Goal: Information Seeking & Learning: Check status

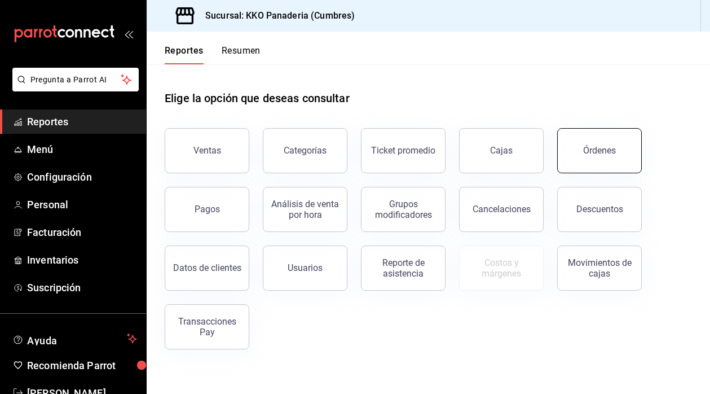
click at [614, 162] on button "Órdenes" at bounding box center [599, 150] width 85 height 45
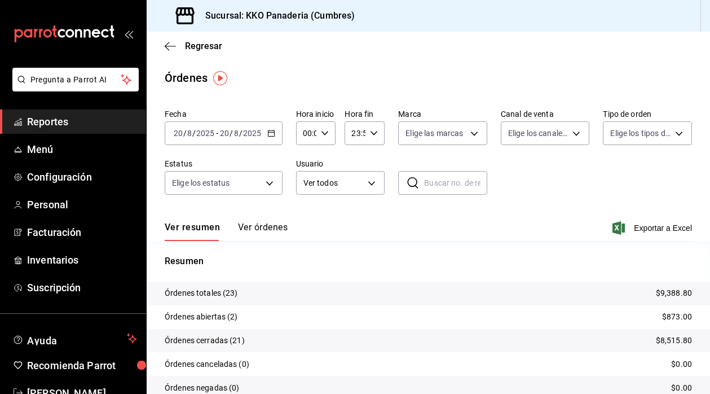
click at [52, 121] on span "Reportes" at bounding box center [82, 121] width 110 height 15
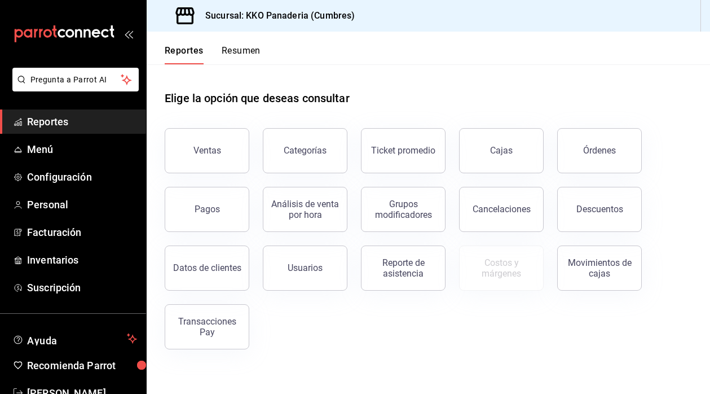
click at [252, 41] on div "Reportes Resumen" at bounding box center [204, 48] width 114 height 33
click at [246, 36] on div "Reportes Resumen" at bounding box center [204, 48] width 114 height 33
click at [242, 48] on button "Resumen" at bounding box center [241, 54] width 39 height 19
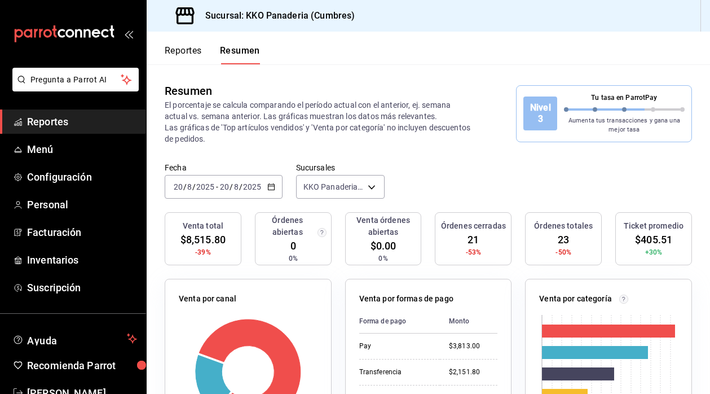
click at [39, 126] on span "Reportes" at bounding box center [82, 121] width 110 height 15
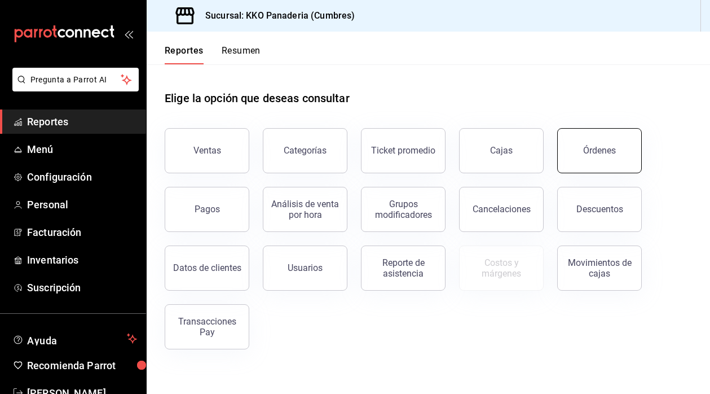
click at [611, 163] on button "Órdenes" at bounding box center [599, 150] width 85 height 45
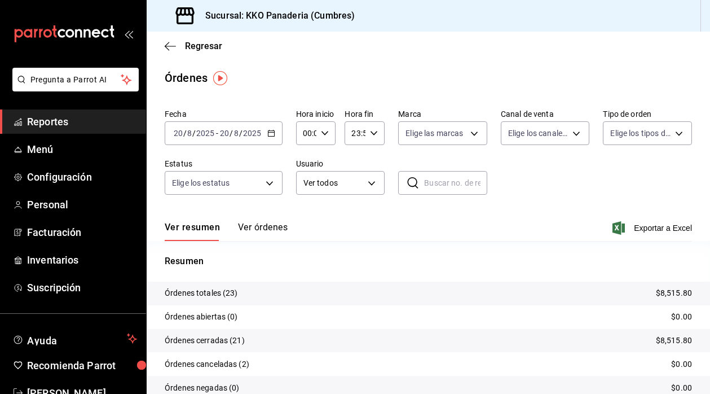
click at [52, 124] on span "Reportes" at bounding box center [82, 121] width 110 height 15
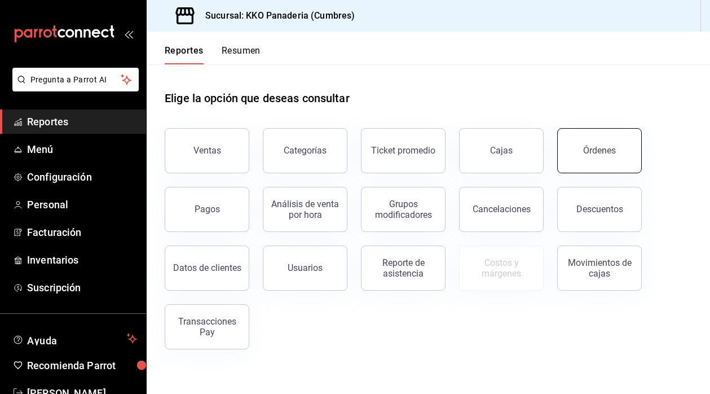
click at [613, 138] on button "Órdenes" at bounding box center [599, 150] width 85 height 45
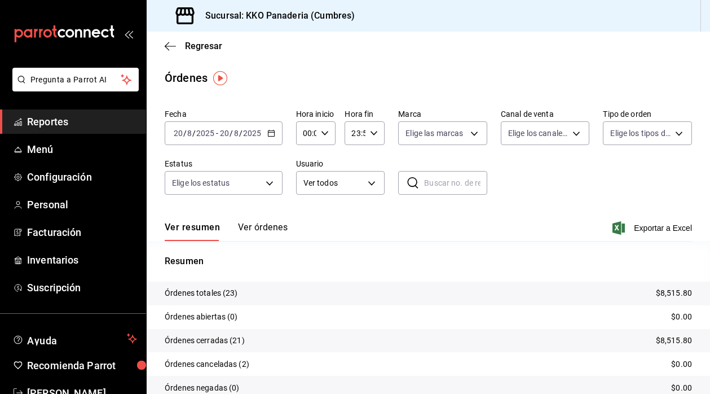
click at [68, 125] on span "Reportes" at bounding box center [82, 121] width 110 height 15
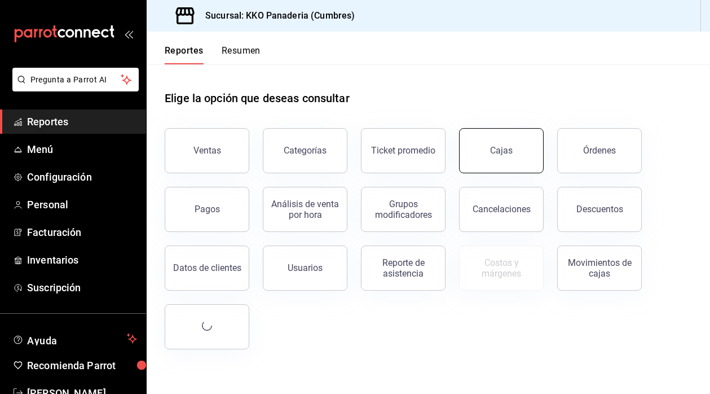
click at [513, 160] on button "Cajas" at bounding box center [501, 150] width 85 height 45
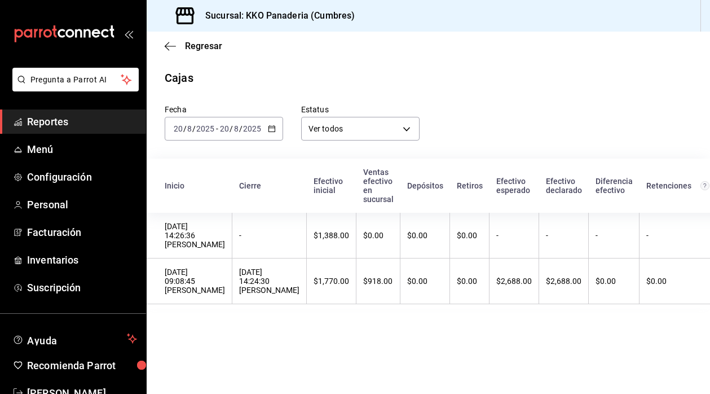
click at [70, 126] on span "Reportes" at bounding box center [82, 121] width 110 height 15
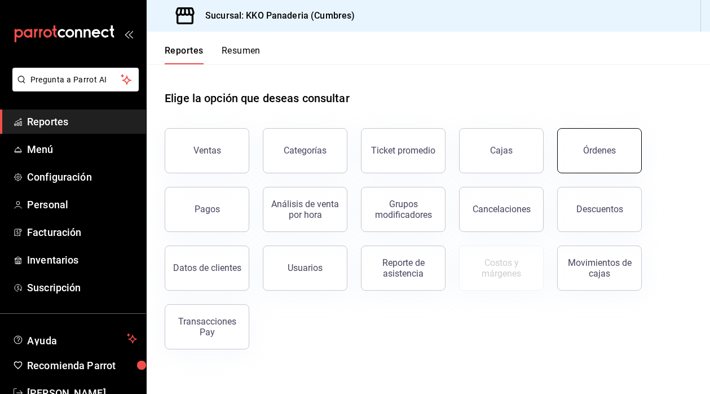
click at [583, 159] on button "Órdenes" at bounding box center [599, 150] width 85 height 45
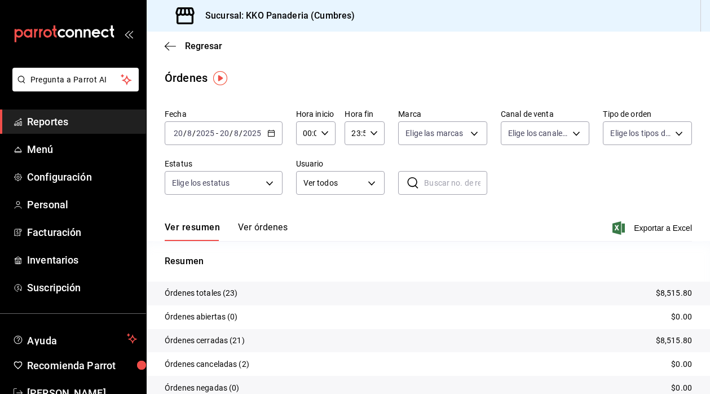
click at [261, 230] on button "Ver órdenes" at bounding box center [263, 231] width 50 height 19
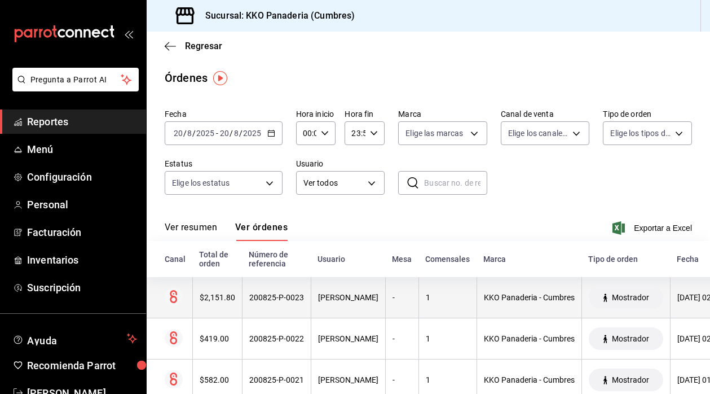
click at [216, 297] on div "$2,151.80" at bounding box center [218, 297] width 36 height 9
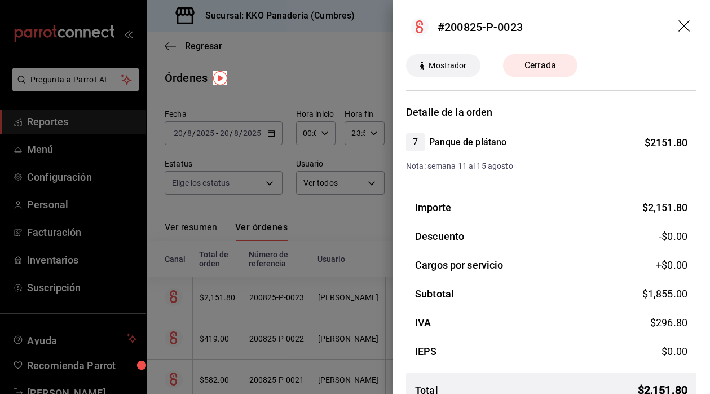
click at [286, 247] on div at bounding box center [355, 197] width 710 height 394
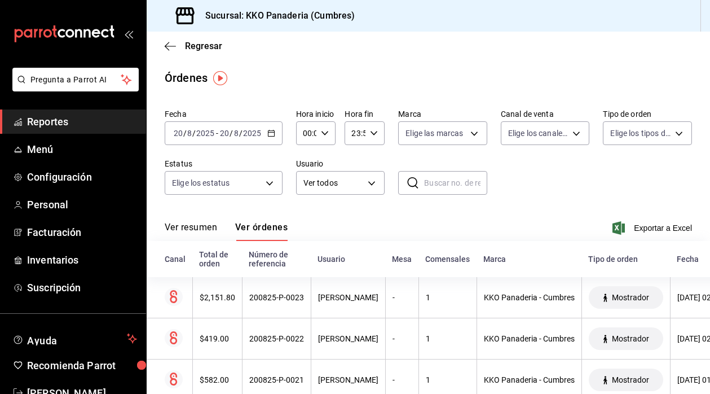
click at [80, 118] on span "Reportes" at bounding box center [82, 121] width 110 height 15
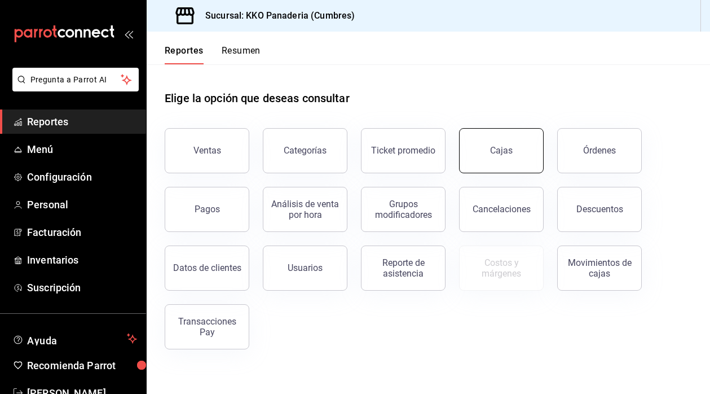
click at [519, 155] on button "Cajas" at bounding box center [501, 150] width 85 height 45
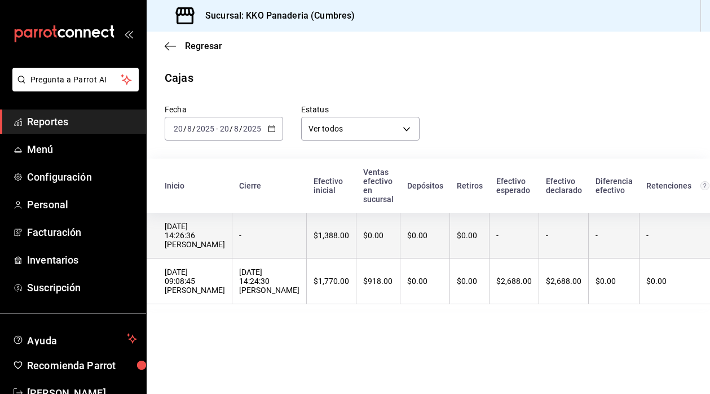
click at [239, 248] on th "-" at bounding box center [269, 236] width 74 height 46
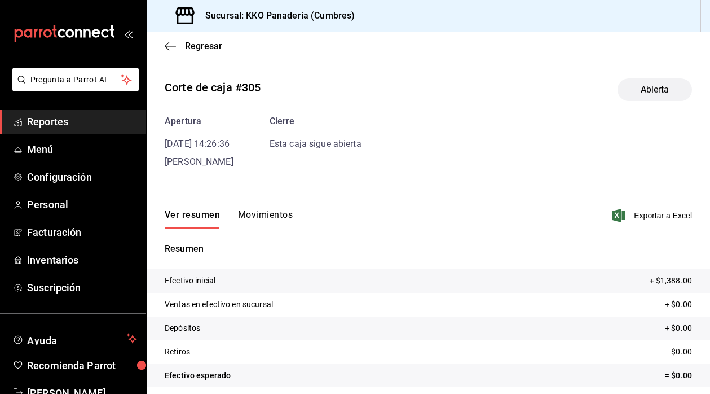
click at [166, 51] on div "Regresar" at bounding box center [428, 46] width 563 height 29
click at [170, 43] on icon "button" at bounding box center [170, 46] width 11 height 10
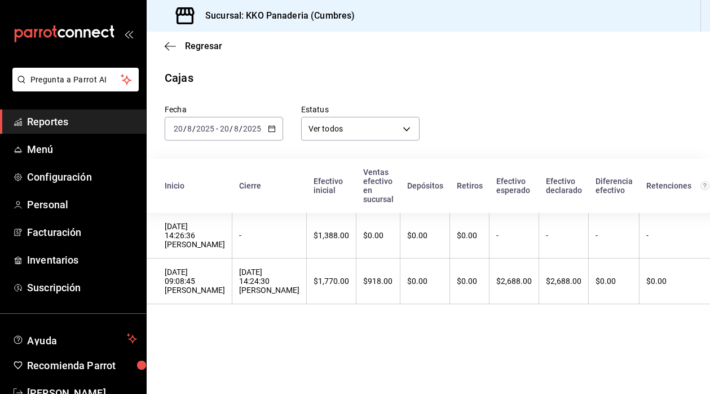
scroll to position [0, 1]
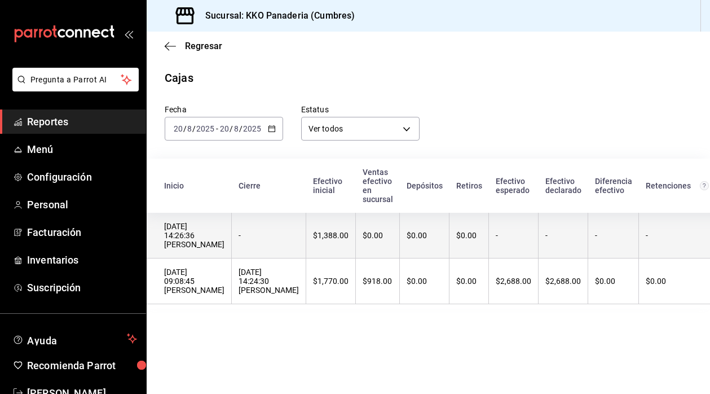
click at [251, 241] on th "-" at bounding box center [269, 236] width 74 height 46
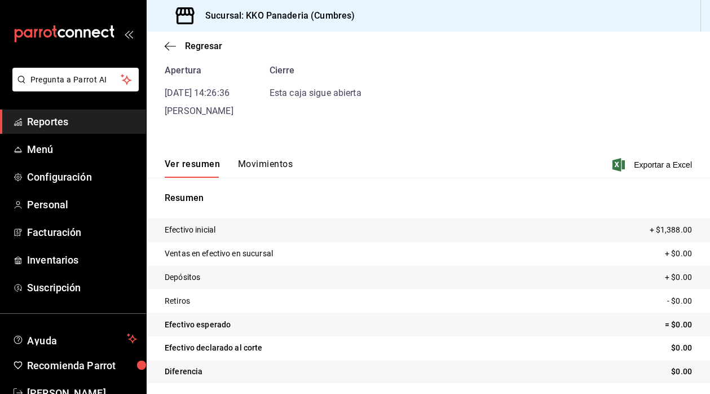
scroll to position [54, 0]
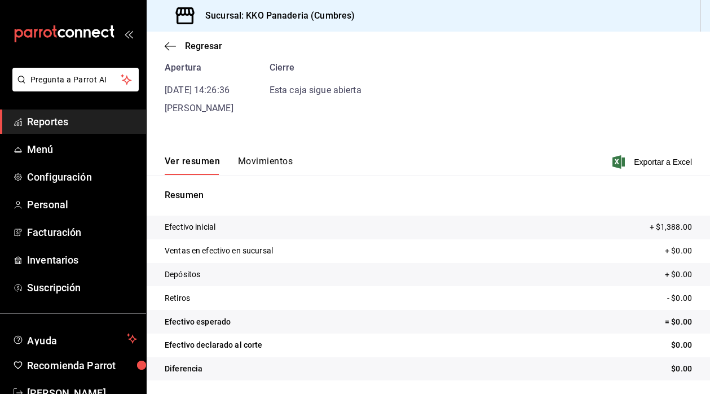
click at [46, 126] on span "Reportes" at bounding box center [82, 121] width 110 height 15
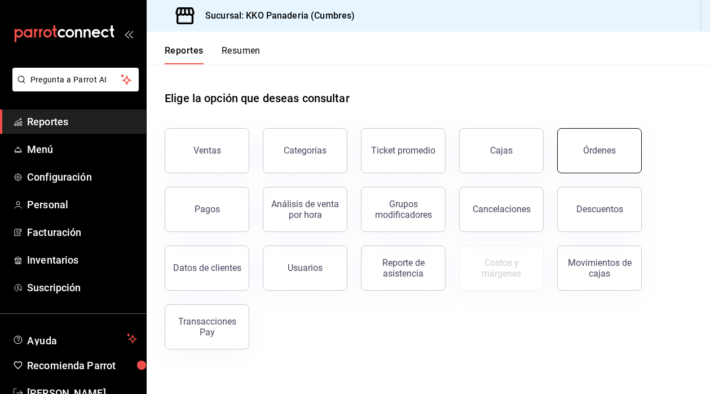
click at [615, 159] on button "Órdenes" at bounding box center [599, 150] width 85 height 45
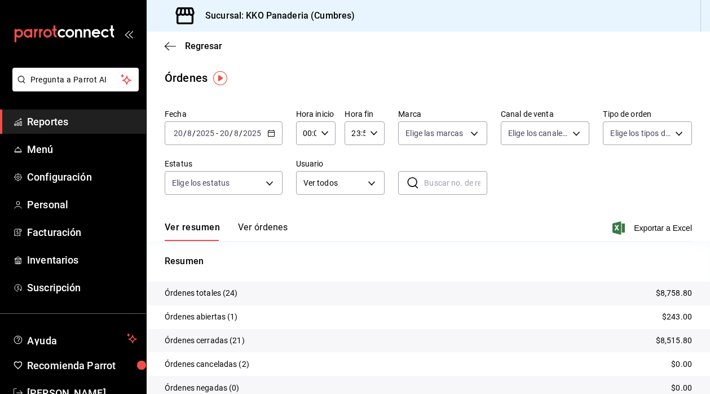
click at [268, 230] on button "Ver órdenes" at bounding box center [263, 231] width 50 height 19
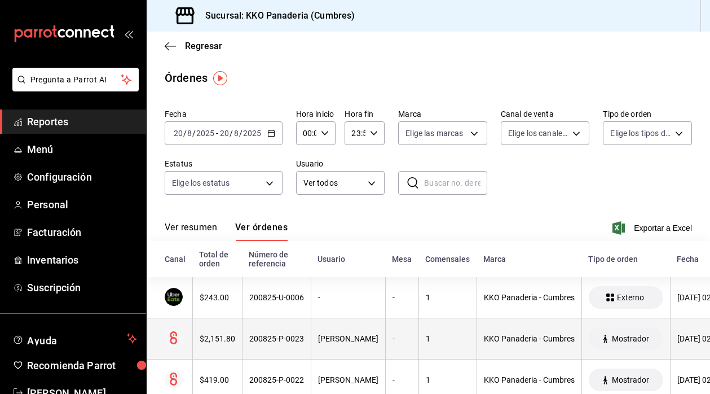
scroll to position [59, 0]
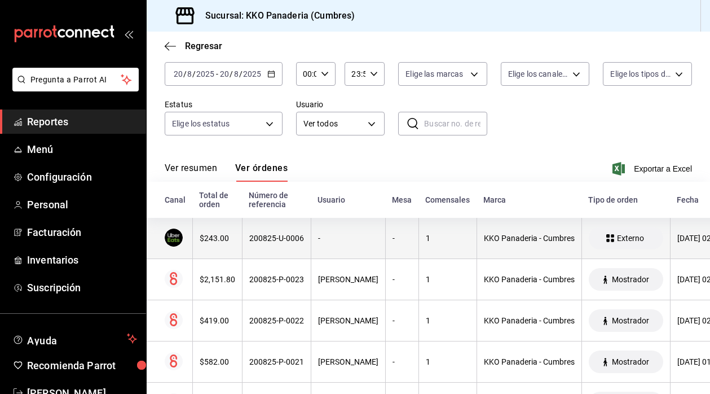
click at [214, 241] on div "$243.00" at bounding box center [218, 237] width 36 height 9
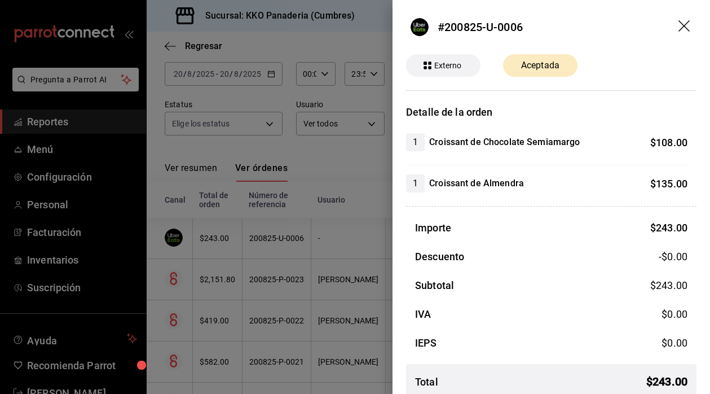
click at [343, 165] on div at bounding box center [355, 197] width 710 height 394
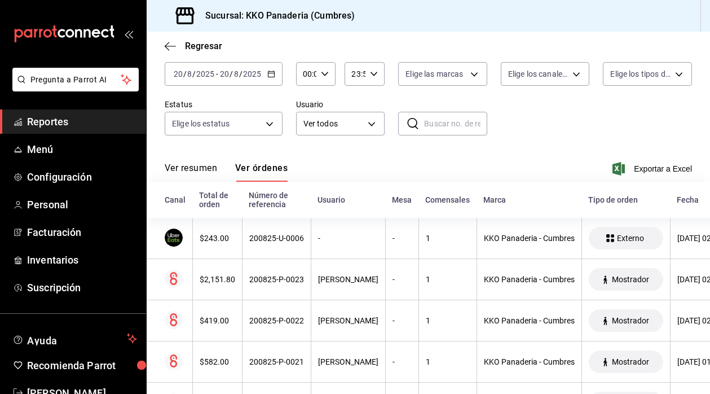
click at [82, 121] on span "Reportes" at bounding box center [82, 121] width 110 height 15
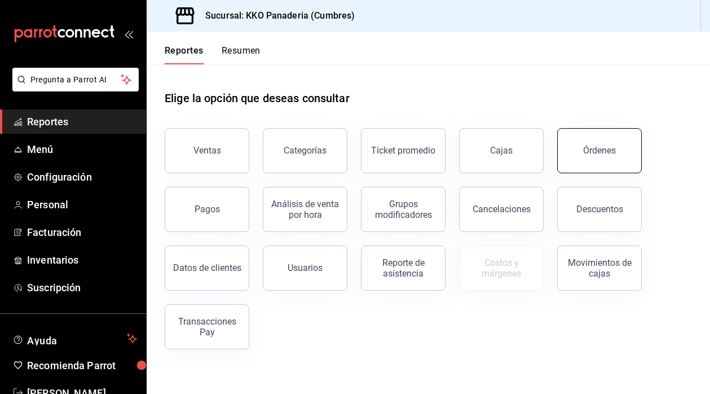
click at [583, 146] on button "Órdenes" at bounding box center [599, 150] width 85 height 45
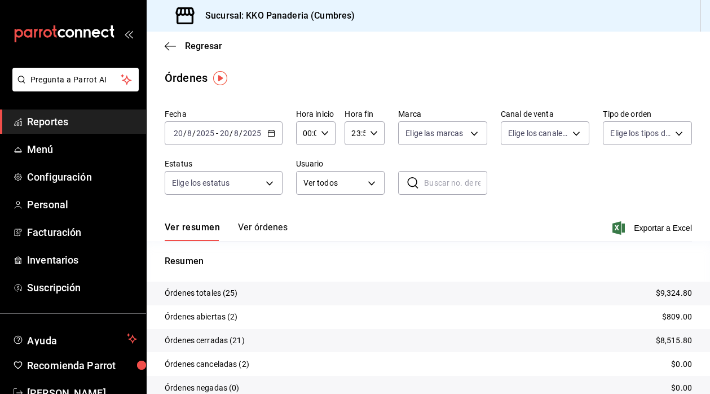
click at [266, 227] on button "Ver órdenes" at bounding box center [263, 231] width 50 height 19
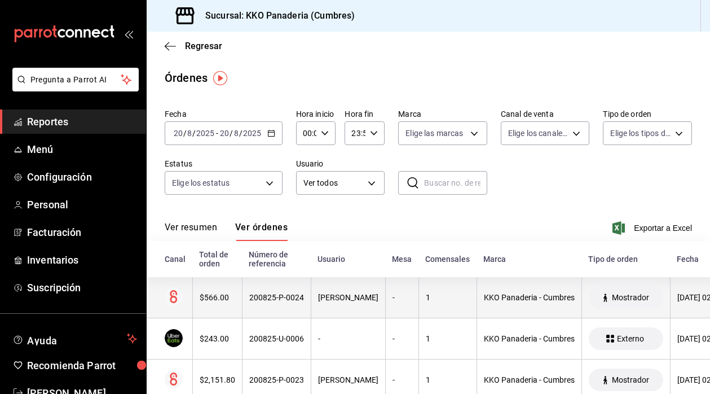
click at [225, 298] on div "$566.00" at bounding box center [218, 297] width 36 height 9
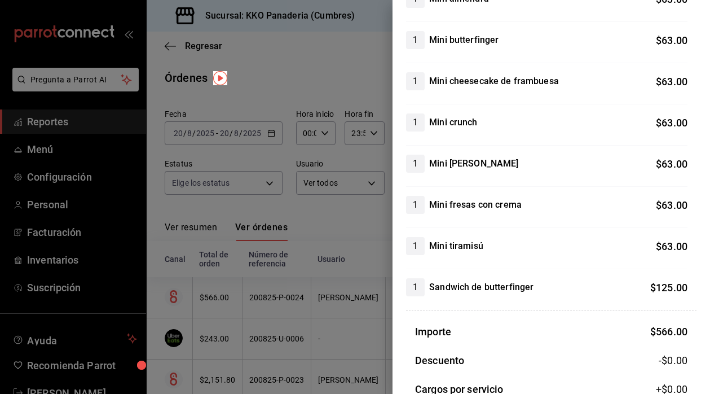
scroll to position [168, 0]
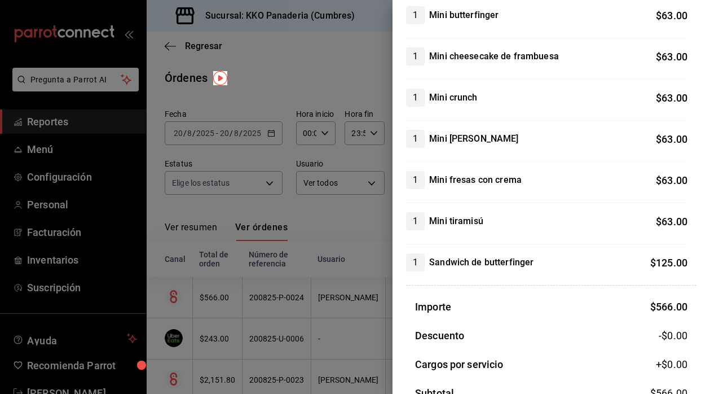
click at [327, 222] on div at bounding box center [355, 197] width 710 height 394
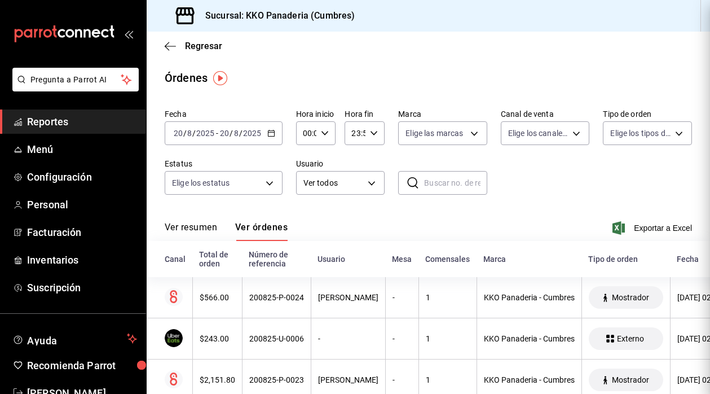
scroll to position [0, 0]
click at [69, 125] on span "Reportes" at bounding box center [82, 121] width 110 height 15
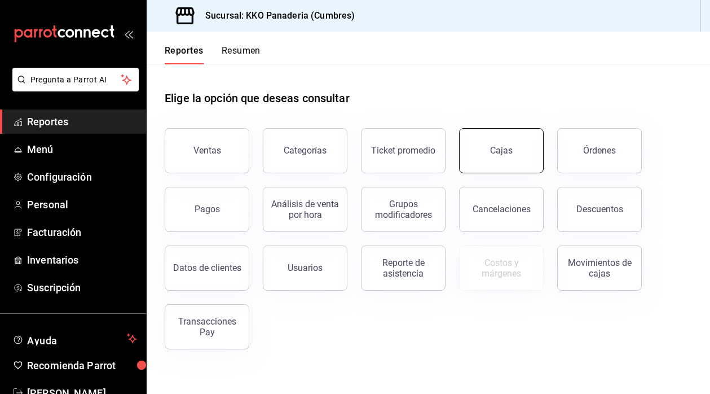
click at [525, 142] on button "Cajas" at bounding box center [501, 150] width 85 height 45
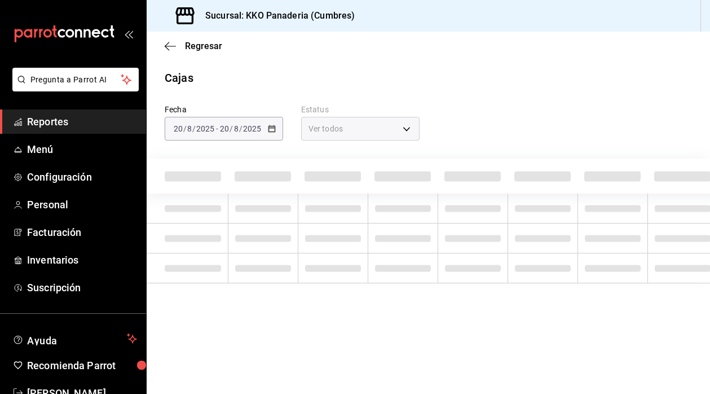
click at [65, 118] on span "Reportes" at bounding box center [82, 121] width 110 height 15
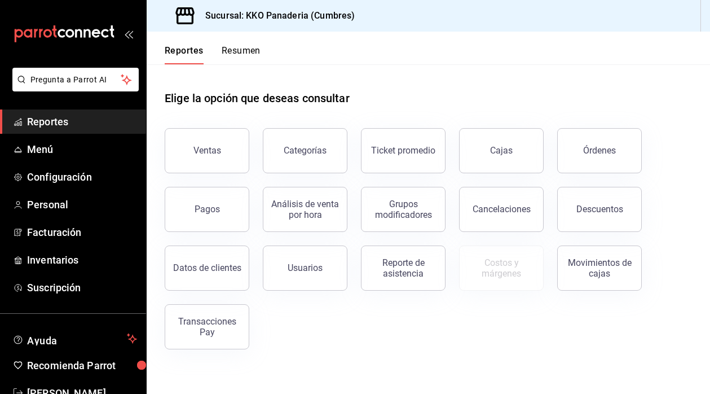
click at [239, 53] on button "Resumen" at bounding box center [241, 54] width 39 height 19
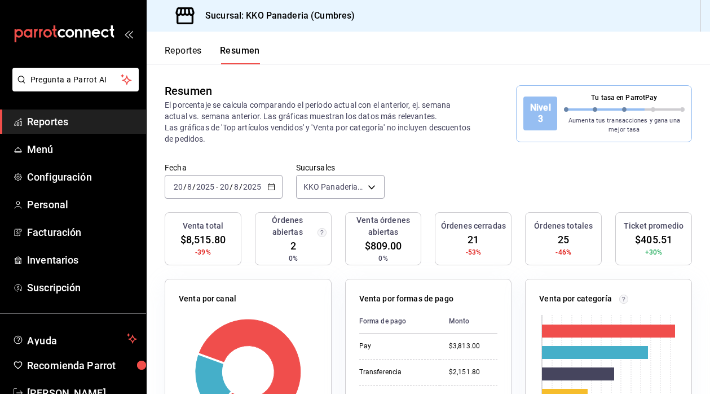
click at [58, 120] on span "Reportes" at bounding box center [82, 121] width 110 height 15
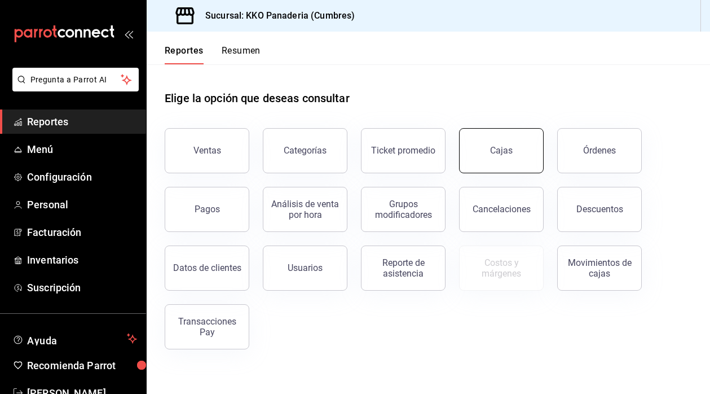
click at [506, 141] on button "Cajas" at bounding box center [501, 150] width 85 height 45
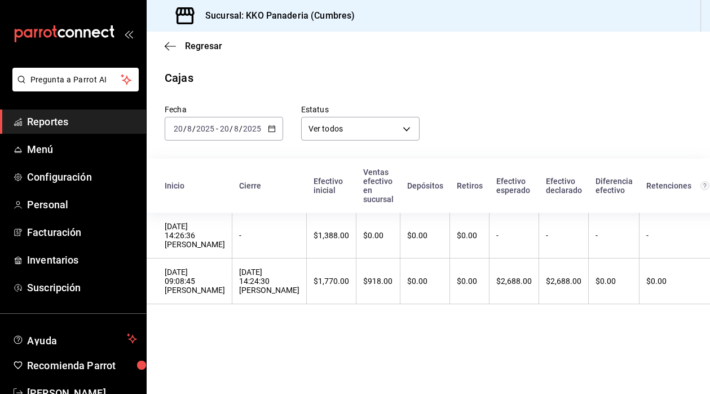
click at [53, 125] on span "Reportes" at bounding box center [82, 121] width 110 height 15
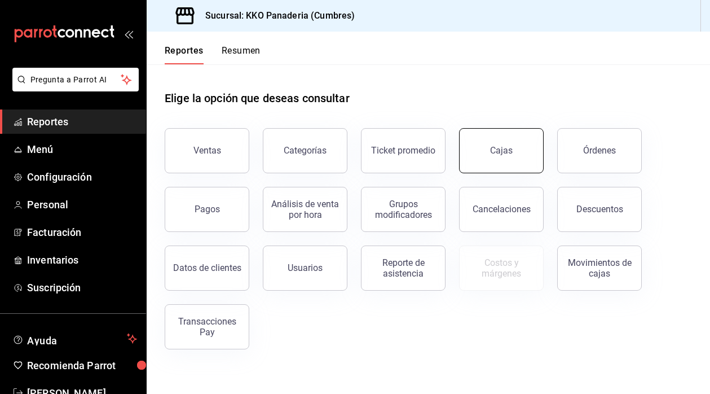
click at [515, 142] on button "Cajas" at bounding box center [501, 150] width 85 height 45
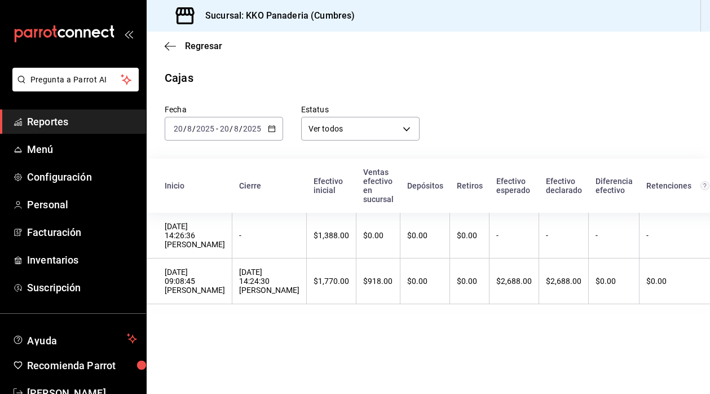
click at [59, 124] on span "Reportes" at bounding box center [82, 121] width 110 height 15
